Goal: Transaction & Acquisition: Book appointment/travel/reservation

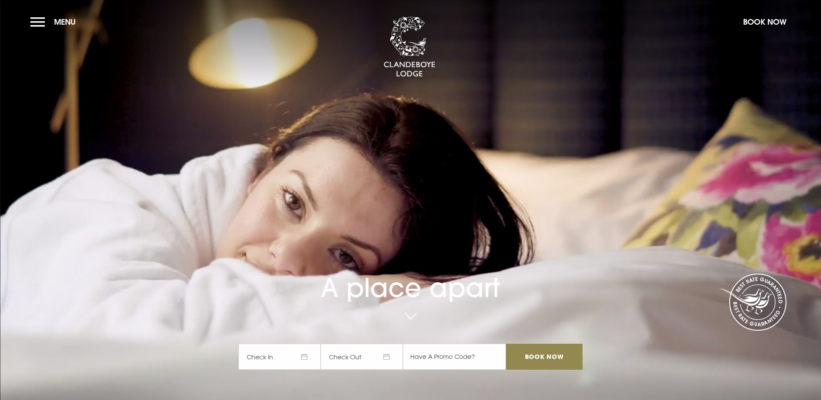
click at [276, 344] on span "Check In" at bounding box center [280, 357] width 82 height 26
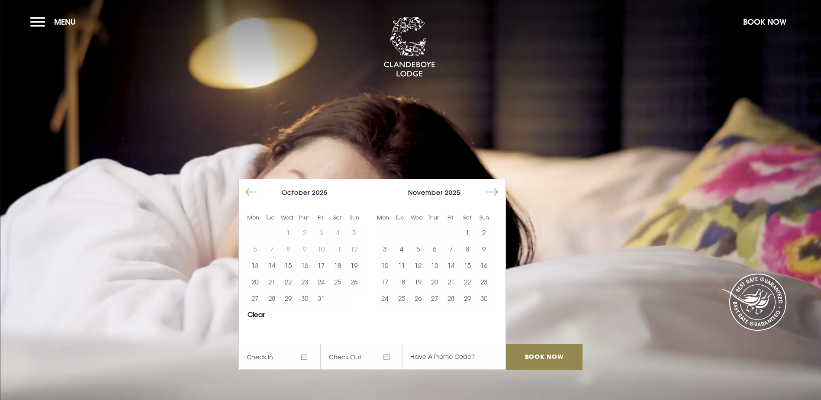
click at [494, 184] on button "Move forward to switch to the next month." at bounding box center [492, 192] width 16 height 16
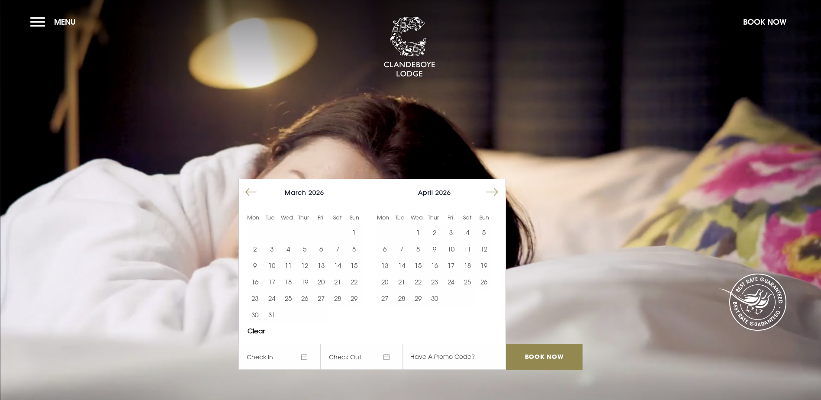
click at [494, 184] on button "Move forward to switch to the next month." at bounding box center [492, 192] width 16 height 16
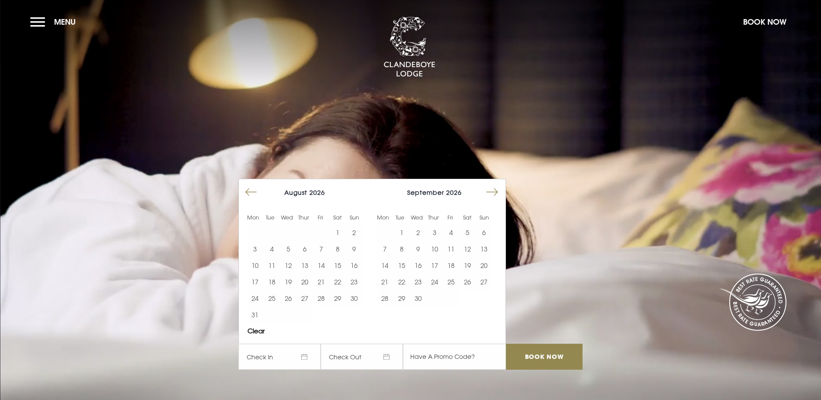
click at [494, 184] on button "Move forward to switch to the next month." at bounding box center [492, 192] width 16 height 16
click at [495, 184] on button "Move forward to switch to the next month." at bounding box center [492, 192] width 16 height 16
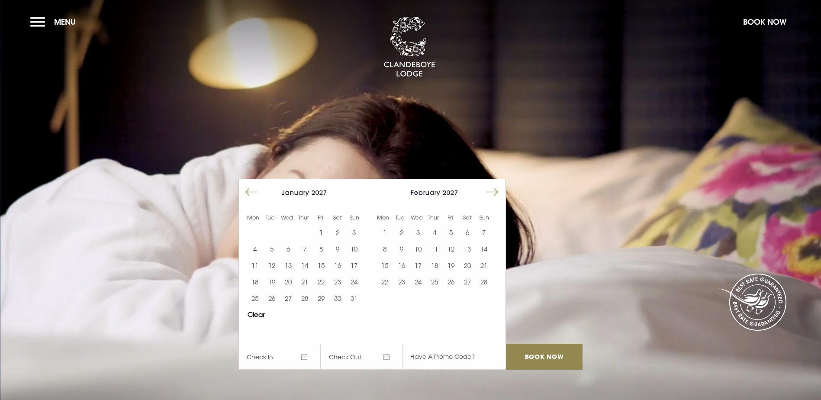
click at [495, 184] on button "Move forward to switch to the next month." at bounding box center [492, 192] width 16 height 16
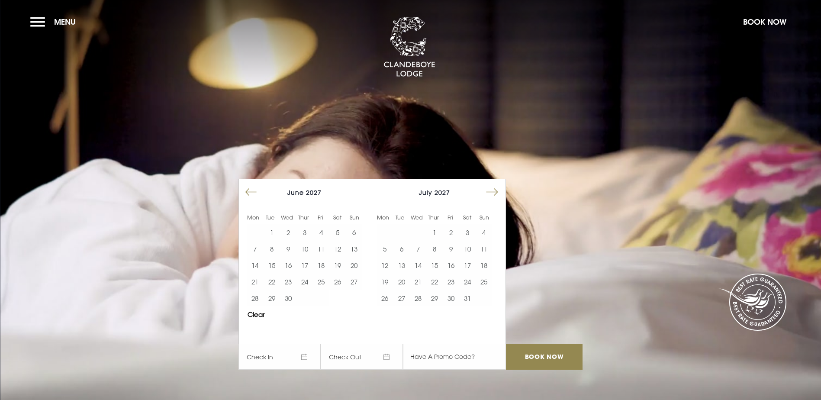
click at [495, 184] on button "Move forward to switch to the next month." at bounding box center [492, 192] width 16 height 16
click at [296, 241] on button "7" at bounding box center [288, 249] width 16 height 16
click at [302, 241] on button "8" at bounding box center [305, 249] width 16 height 16
click at [539, 344] on input "Book Now" at bounding box center [544, 357] width 76 height 26
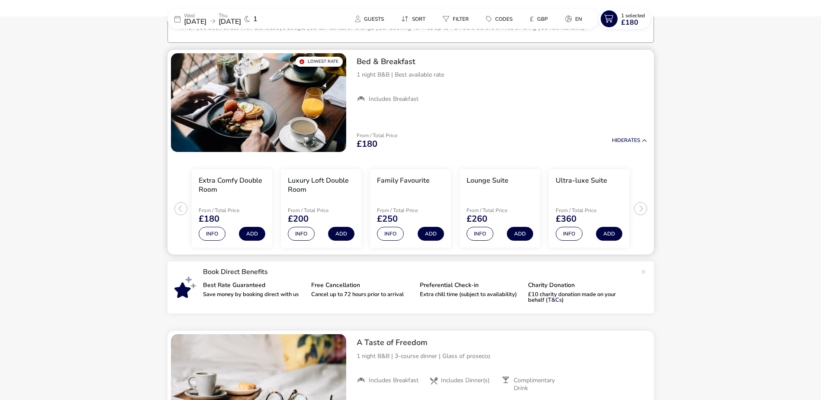
scroll to position [67, 0]
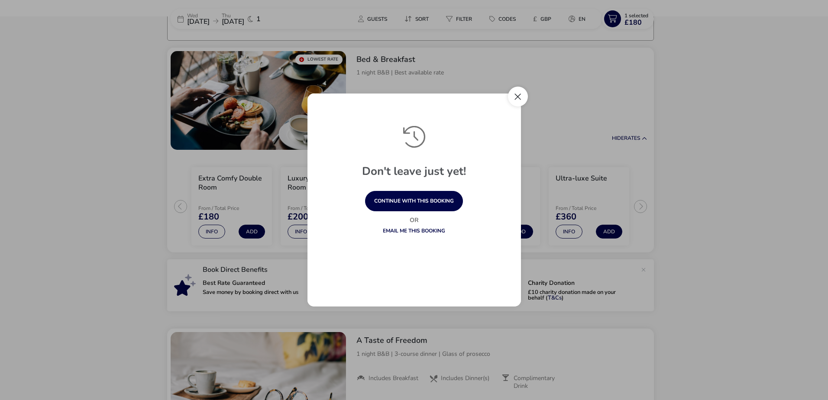
click at [518, 96] on button "Close" at bounding box center [518, 97] width 20 height 20
